Goal: Information Seeking & Learning: Learn about a topic

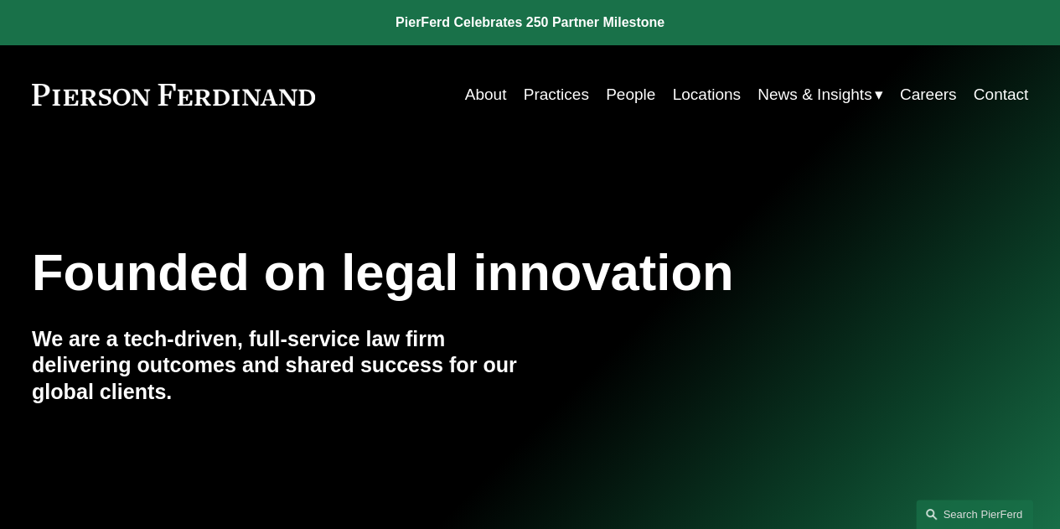
click at [565, 86] on link "Practices" at bounding box center [556, 95] width 65 height 32
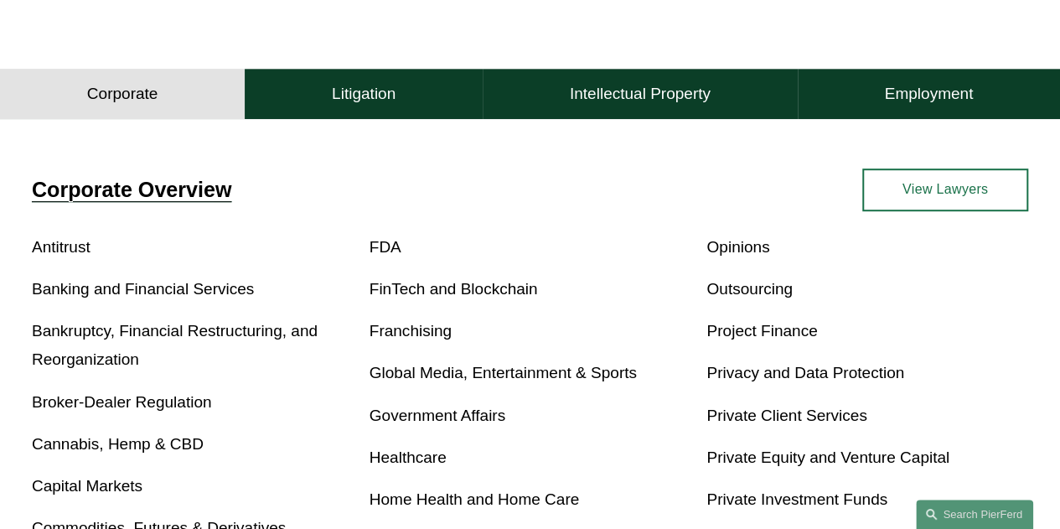
scroll to position [432, 0]
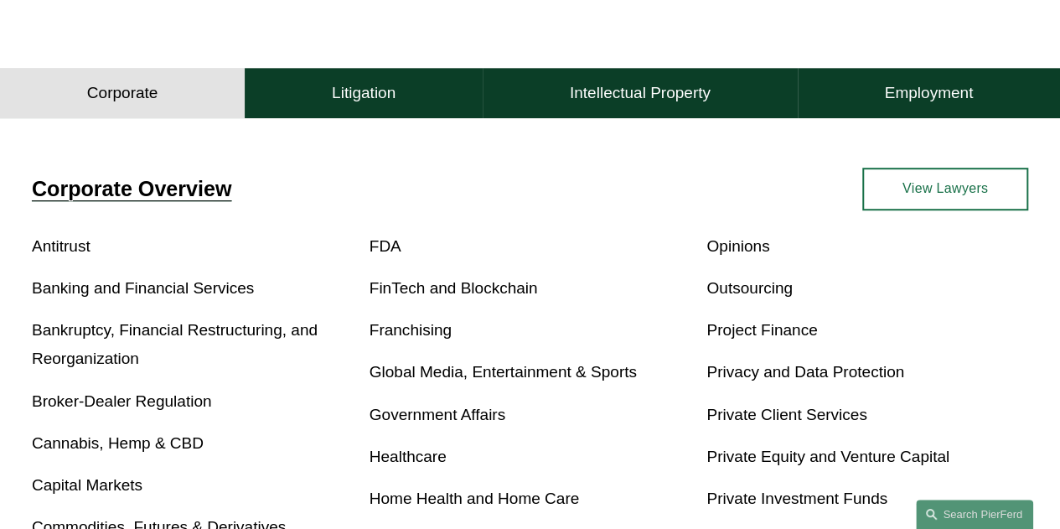
click at [175, 297] on link "Banking and Financial Services" at bounding box center [143, 288] width 222 height 18
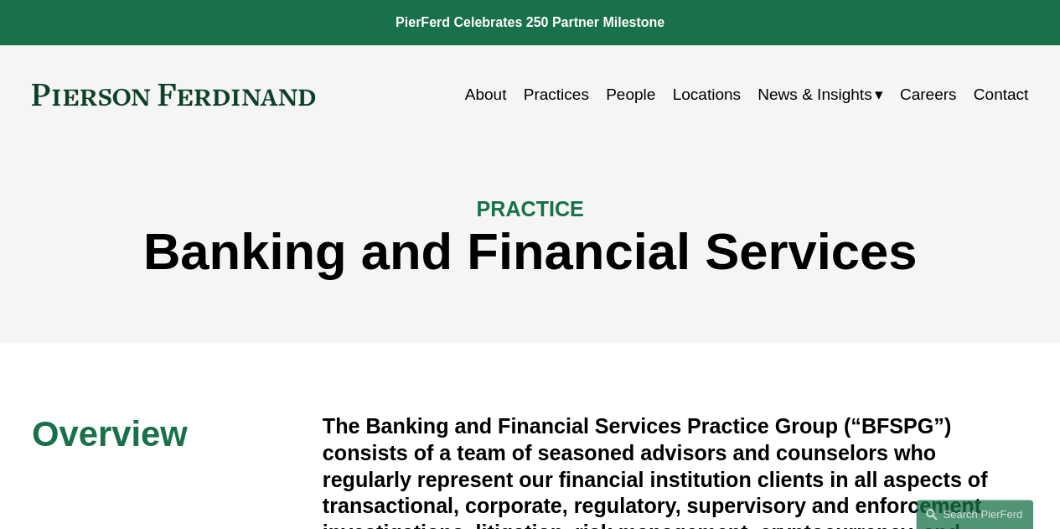
click at [175, 296] on div "PRACTICE Banking and Financial Services" at bounding box center [530, 243] width 1060 height 128
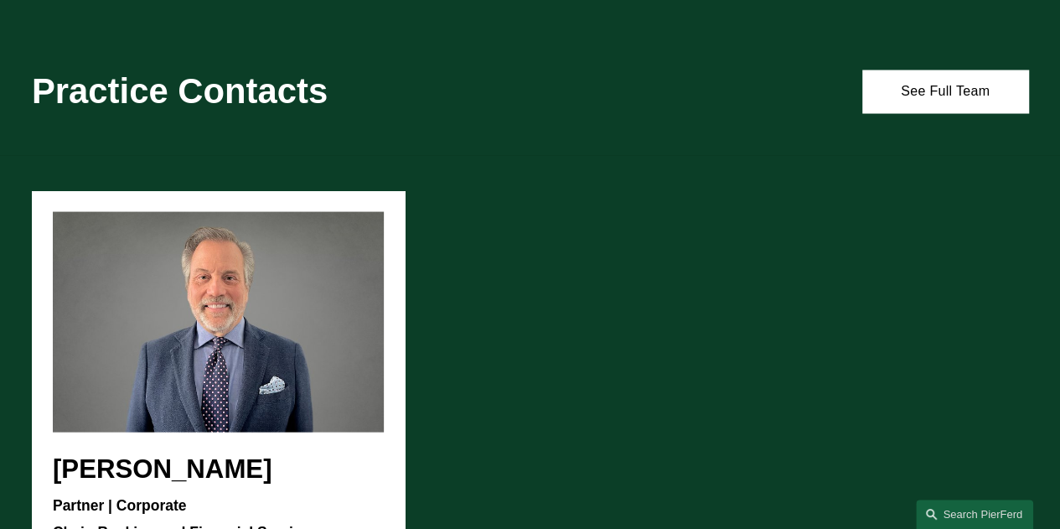
scroll to position [1581, 0]
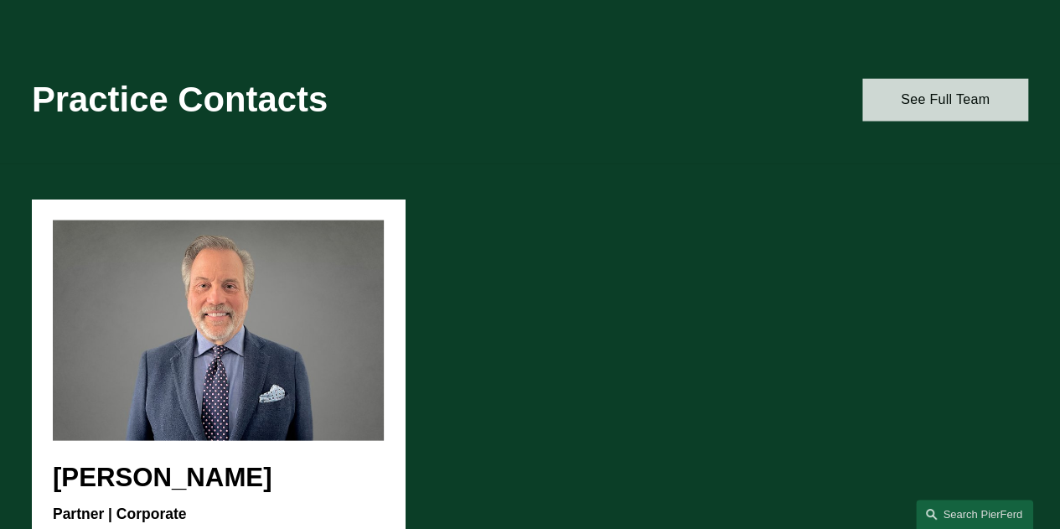
click at [903, 107] on link "See Full Team" at bounding box center [945, 99] width 166 height 43
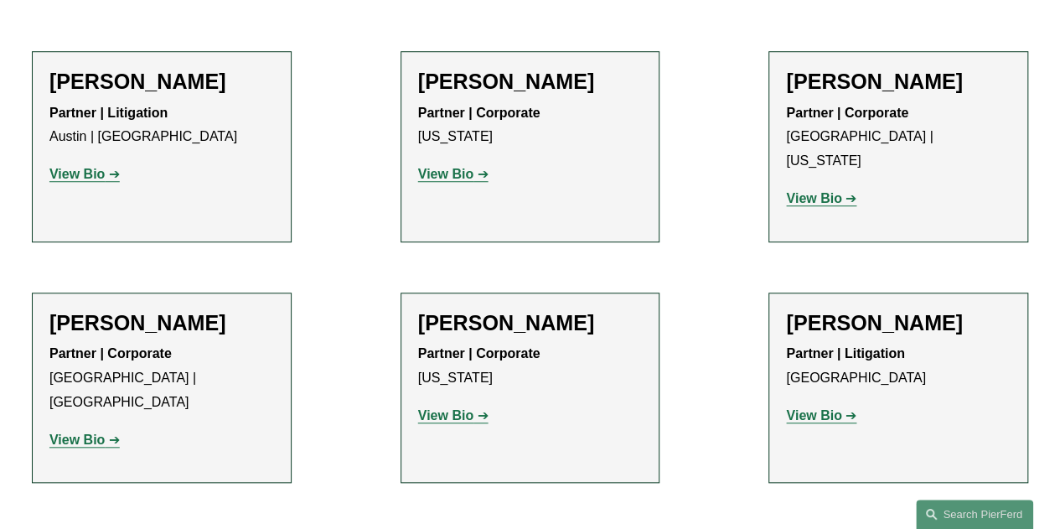
scroll to position [627, 0]
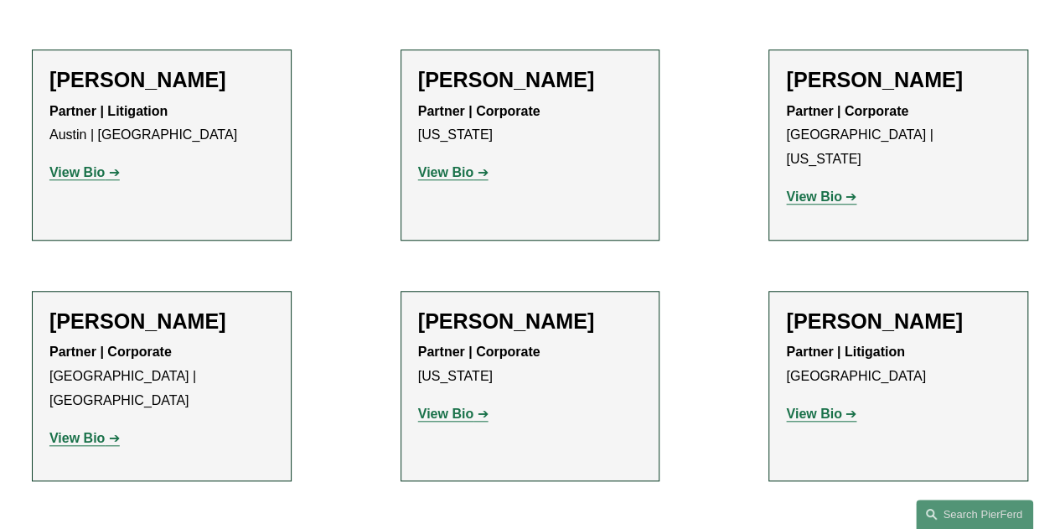
click at [830, 189] on strong "View Bio" at bounding box center [813, 196] width 55 height 14
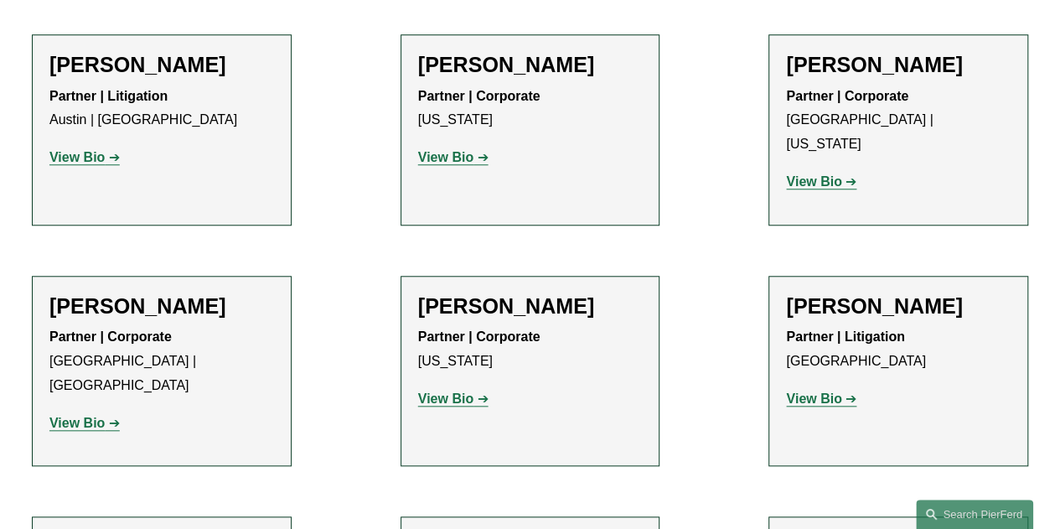
scroll to position [756, 0]
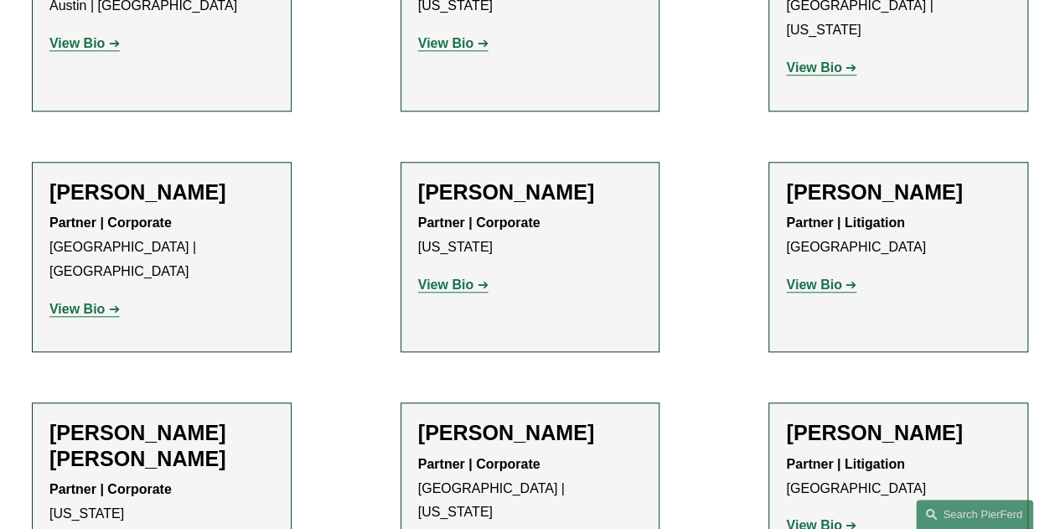
click at [445, 273] on p "View Bio" at bounding box center [530, 285] width 225 height 24
click at [443, 277] on strong "View Bio" at bounding box center [445, 284] width 55 height 14
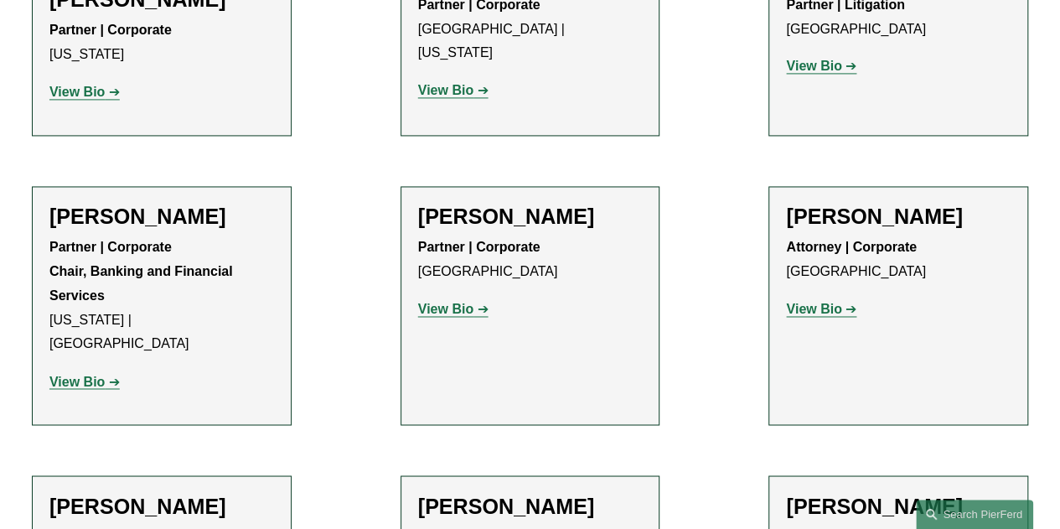
scroll to position [1219, 0]
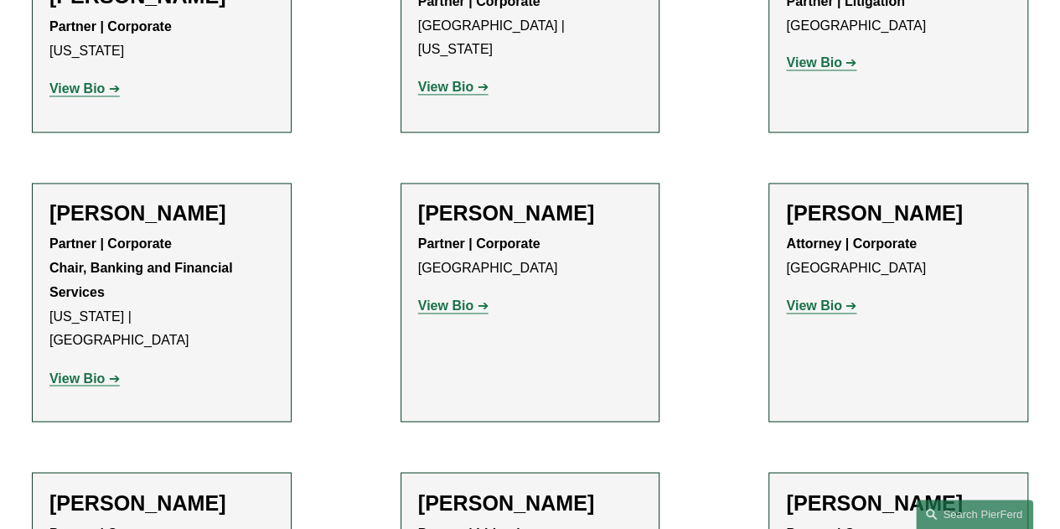
click at [804, 298] on strong "View Bio" at bounding box center [813, 305] width 55 height 14
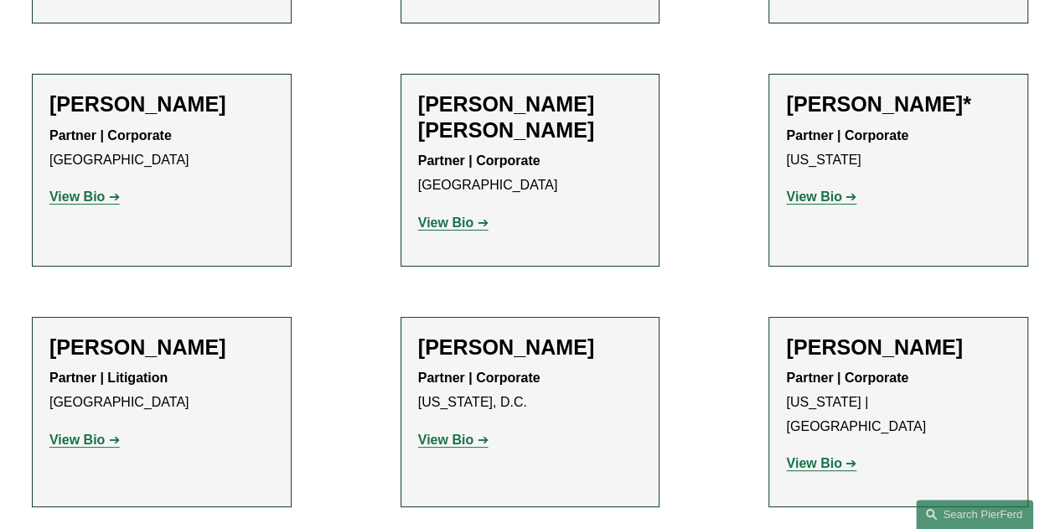
scroll to position [3267, 0]
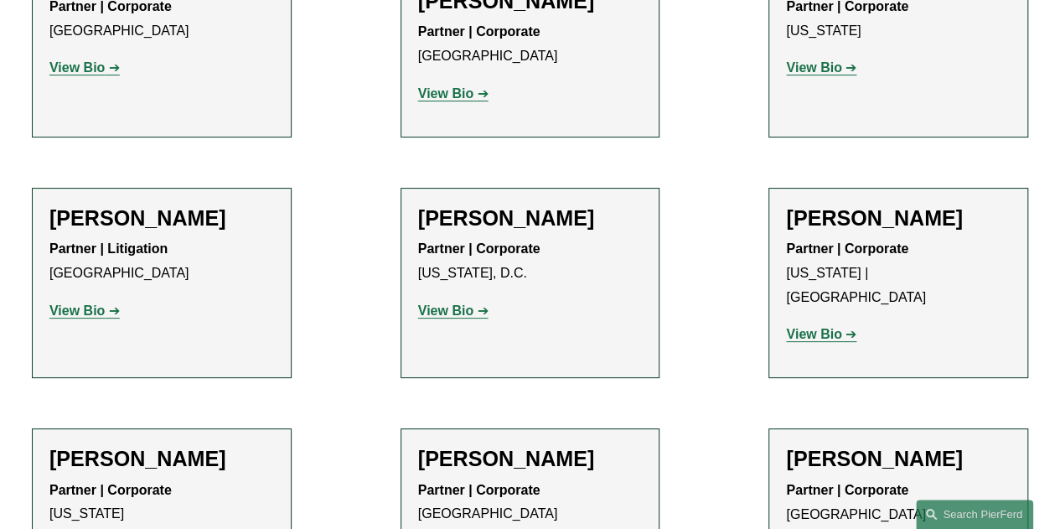
click at [438, 303] on strong "View Bio" at bounding box center [445, 310] width 55 height 14
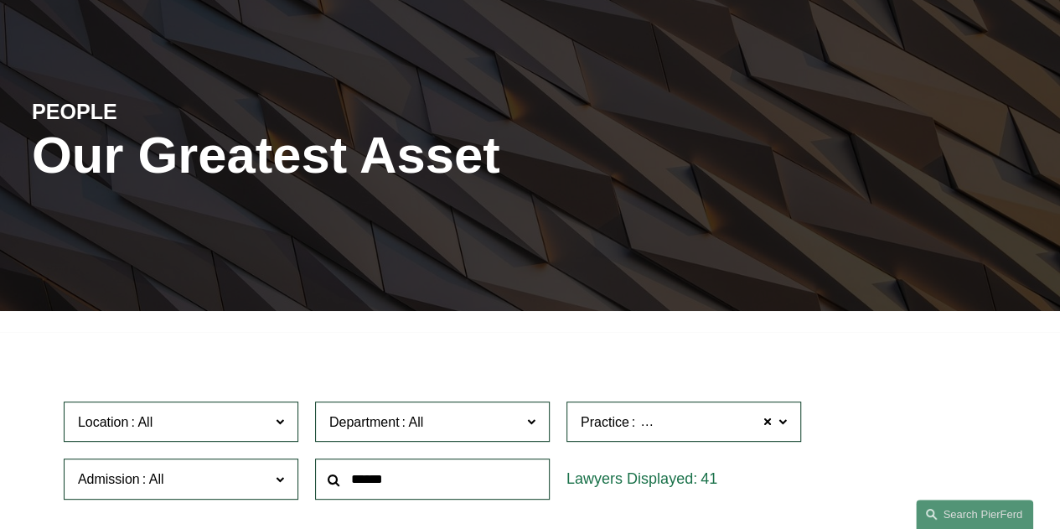
scroll to position [117, 0]
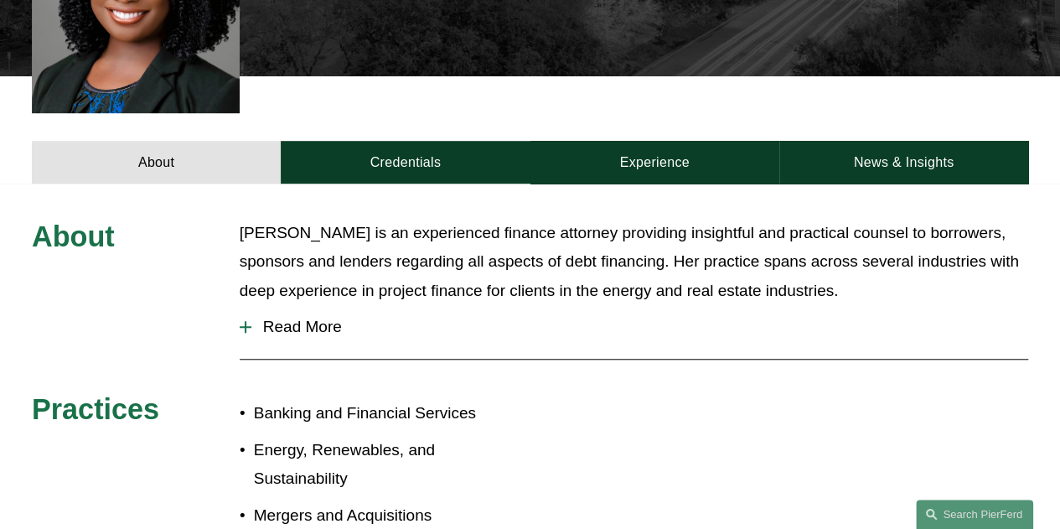
scroll to position [536, 0]
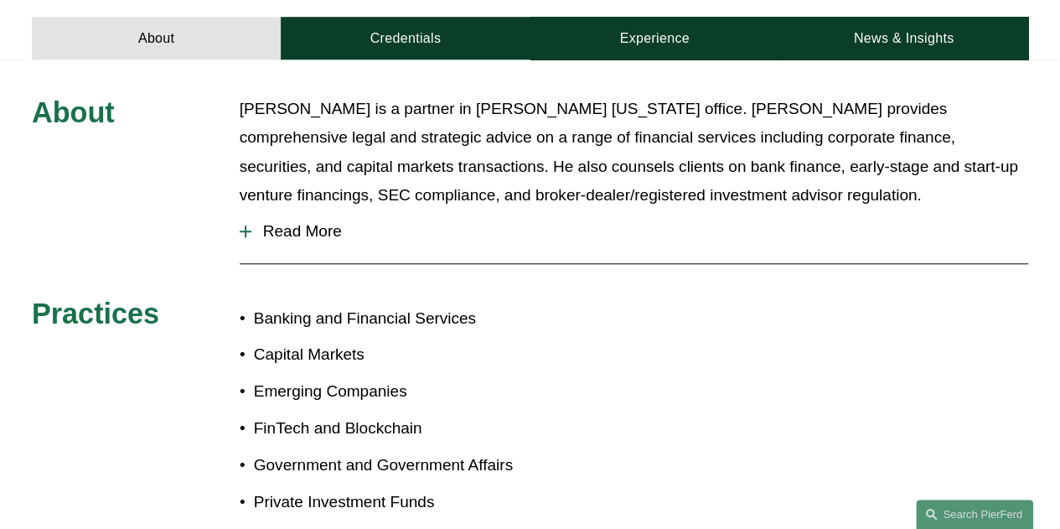
scroll to position [622, 0]
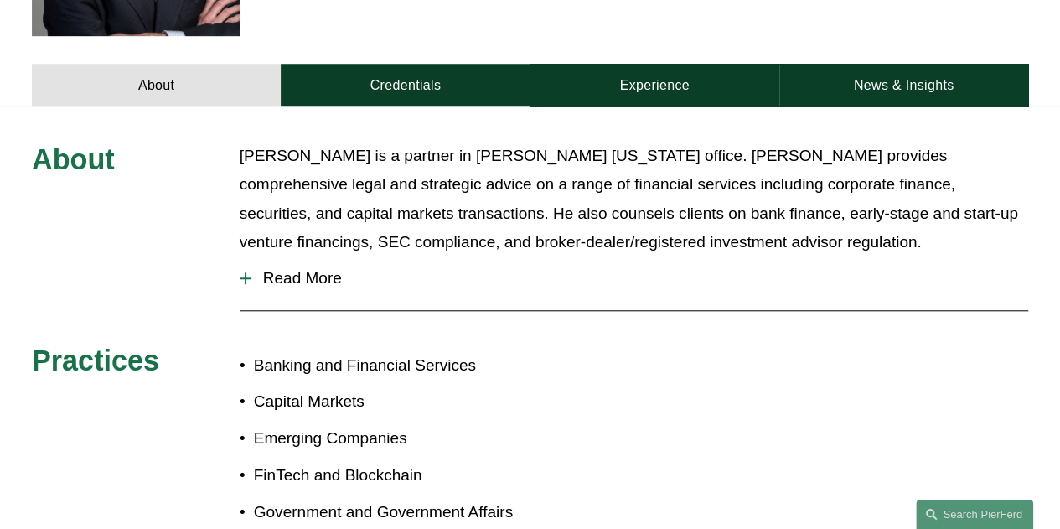
click at [256, 269] on span "Read More" at bounding box center [639, 278] width 777 height 18
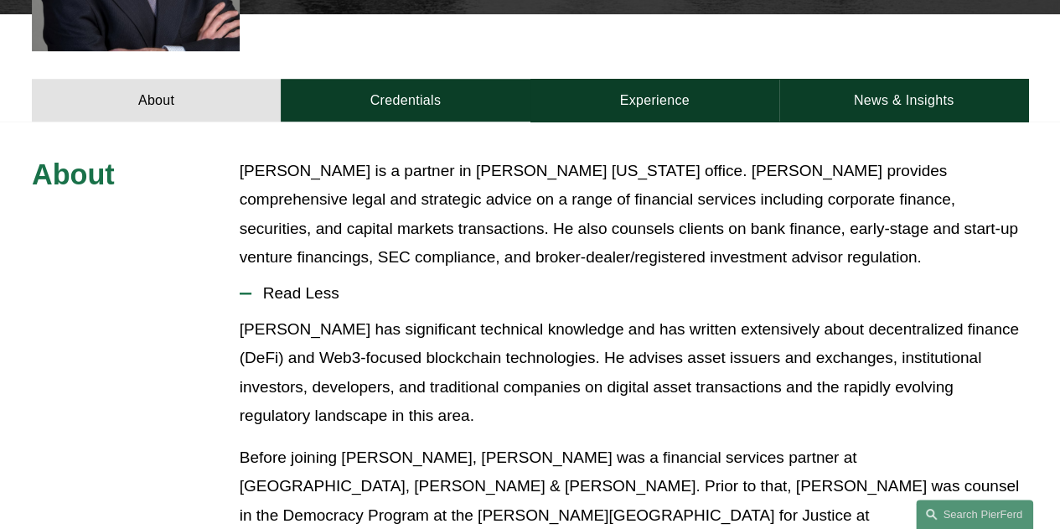
scroll to position [605, 0]
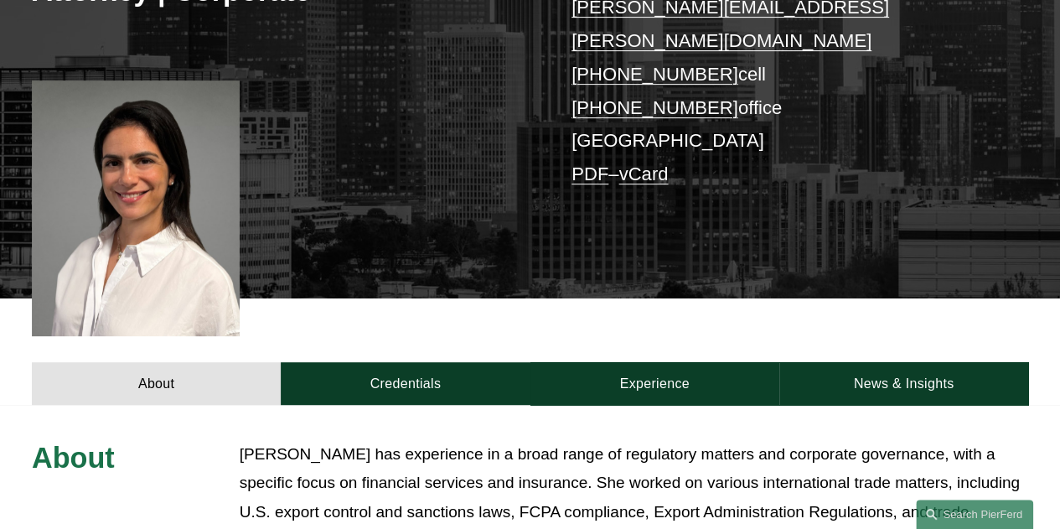
scroll to position [334, 0]
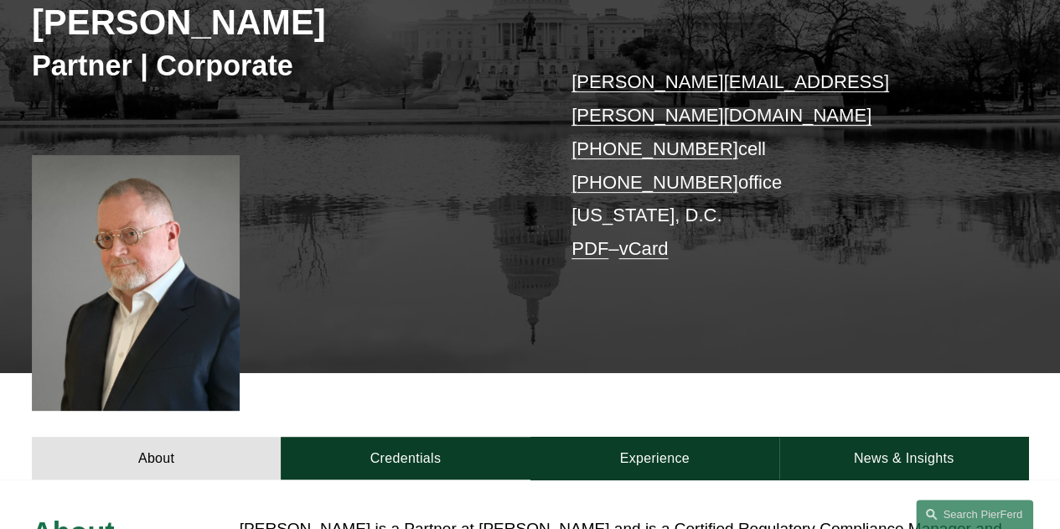
scroll to position [438, 0]
